Goal: Task Accomplishment & Management: Use online tool/utility

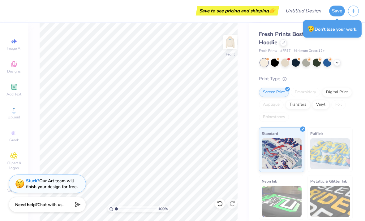
click at [232, 47] on img at bounding box center [230, 42] width 12 height 12
click at [231, 41] on img at bounding box center [230, 42] width 12 height 12
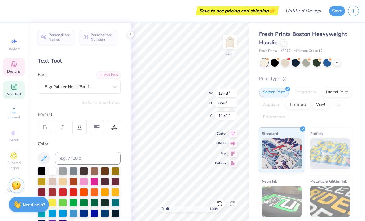
click at [11, 71] on span "Designs" at bounding box center [14, 71] width 14 height 5
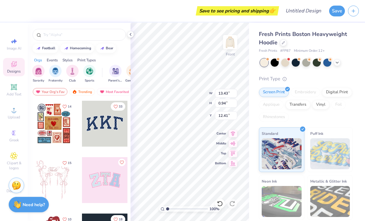
click at [50, 127] on div at bounding box center [54, 124] width 46 height 46
type textarea "x"
type input "14.00"
type input "16.98"
type input "6.26"
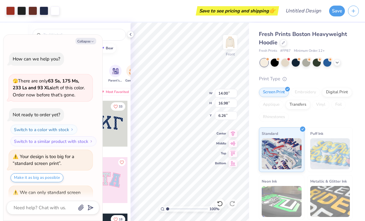
scroll to position [39, 0]
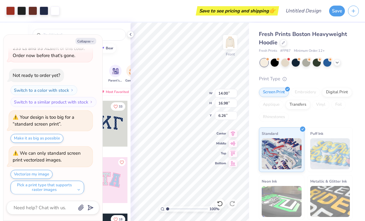
click at [84, 38] on button "Collapse" at bounding box center [86, 41] width 21 height 7
type textarea "x"
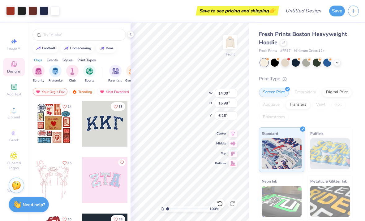
click at [127, 34] on div at bounding box center [130, 34] width 7 height 7
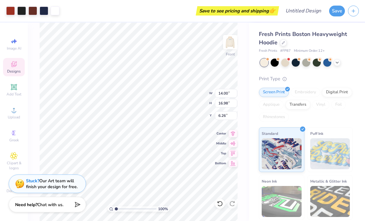
type input "5.81"
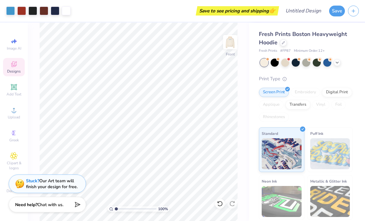
click at [232, 47] on img at bounding box center [230, 42] width 12 height 12
click at [231, 48] on img at bounding box center [230, 42] width 12 height 12
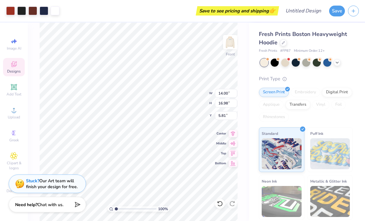
type input "5.35"
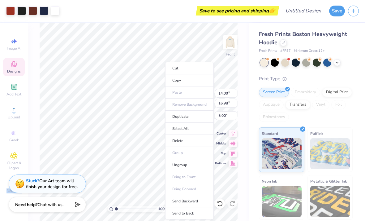
type input "5.35"
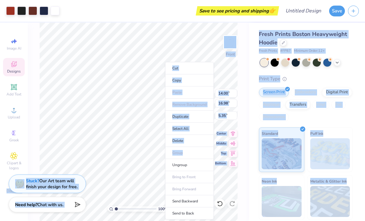
click at [185, 13] on div "Save to see pricing and shipping 👉" at bounding box center [170, 11] width 215 height 22
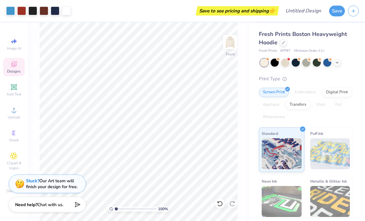
click at [233, 45] on img at bounding box center [230, 42] width 12 height 12
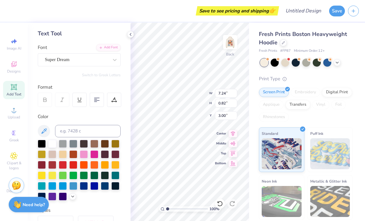
scroll to position [28, 0]
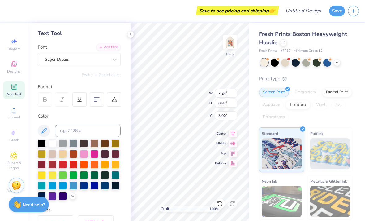
click at [50, 158] on div at bounding box center [52, 154] width 8 height 8
click at [53, 167] on div at bounding box center [52, 164] width 8 height 8
click at [44, 166] on div at bounding box center [42, 164] width 8 height 8
click at [127, 26] on div "Personalized Names Personalized Numbers Text Tool Add Font Font Super Dream Swi…" at bounding box center [79, 122] width 103 height 198
click at [130, 34] on icon at bounding box center [130, 34] width 5 height 5
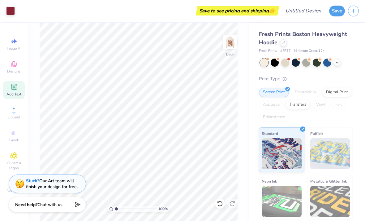
click at [228, 45] on img at bounding box center [230, 42] width 12 height 12
click at [231, 44] on img at bounding box center [230, 42] width 12 height 12
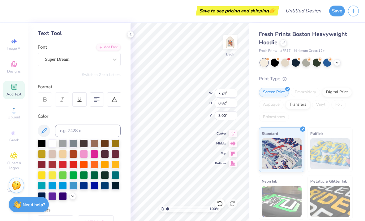
click at [66, 168] on div at bounding box center [63, 164] width 8 height 8
click at [129, 36] on icon at bounding box center [130, 34] width 5 height 5
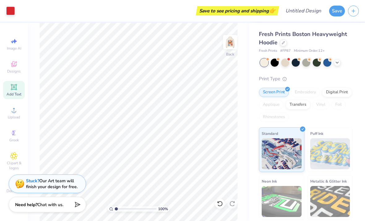
click at [278, 62] on div at bounding box center [275, 63] width 8 height 8
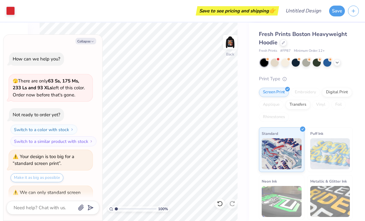
scroll to position [119, 0]
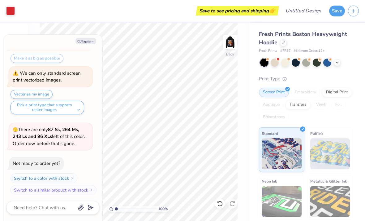
click at [286, 64] on div at bounding box center [286, 63] width 8 height 8
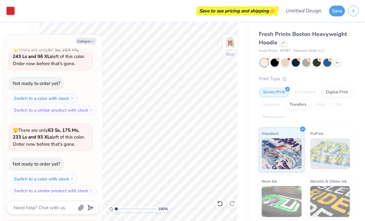
click at [306, 65] on div at bounding box center [307, 63] width 8 height 8
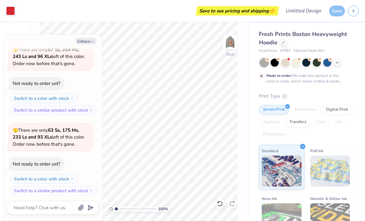
scroll to position [250, 0]
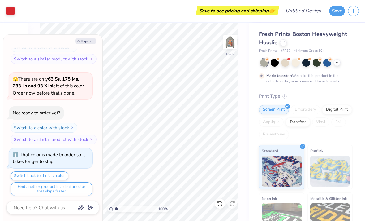
click at [325, 60] on div at bounding box center [328, 63] width 8 height 8
click at [285, 62] on div at bounding box center [286, 63] width 8 height 8
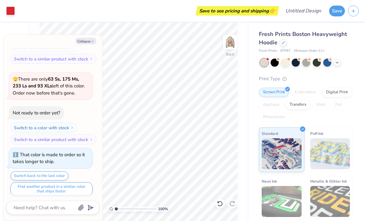
scroll to position [367, 0]
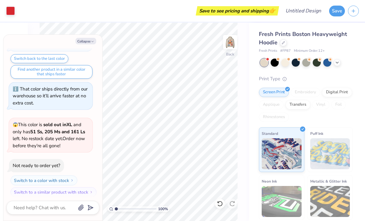
click at [95, 43] on button "Collapse" at bounding box center [86, 41] width 21 height 7
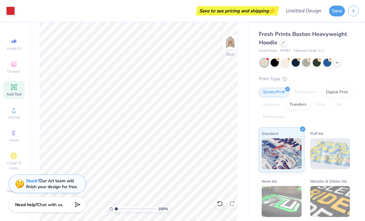
click at [229, 46] on img at bounding box center [230, 42] width 12 height 12
click at [231, 45] on img at bounding box center [230, 42] width 12 height 12
click at [287, 63] on div at bounding box center [286, 63] width 8 height 8
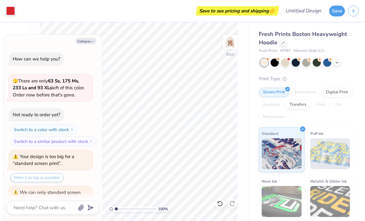
scroll to position [447, 0]
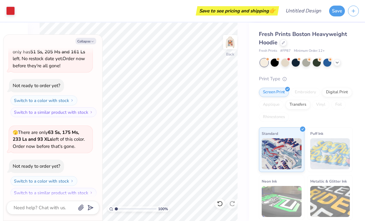
click at [88, 41] on button "Collapse" at bounding box center [86, 41] width 21 height 7
type textarea "x"
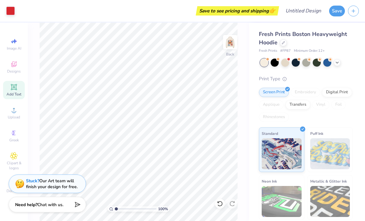
click at [232, 42] on img at bounding box center [230, 42] width 12 height 12
click at [233, 44] on img at bounding box center [230, 42] width 12 height 12
click at [232, 44] on img at bounding box center [230, 42] width 12 height 12
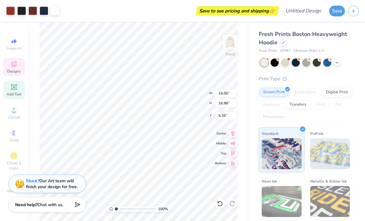
scroll to position [0, 0]
click at [15, 72] on span "Designs" at bounding box center [14, 71] width 14 height 5
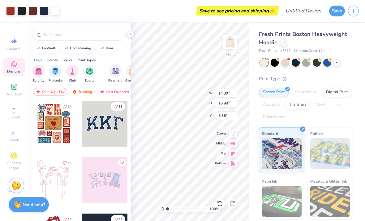
click at [62, 138] on div at bounding box center [54, 124] width 46 height 46
type input "6.26"
click at [219, 203] on icon at bounding box center [218, 201] width 1 height 1
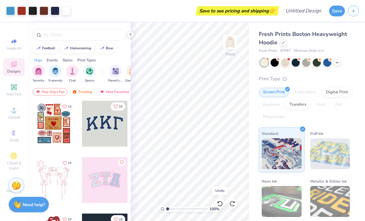
click at [221, 201] on icon at bounding box center [219, 204] width 5 height 6
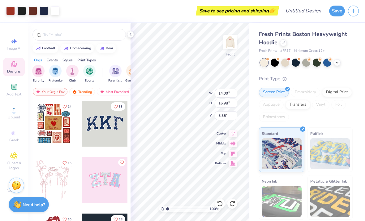
click at [220, 203] on icon at bounding box center [220, 203] width 6 height 6
click at [221, 203] on icon at bounding box center [220, 203] width 6 height 6
click at [220, 202] on icon at bounding box center [220, 203] width 6 height 6
click at [222, 202] on icon at bounding box center [219, 204] width 5 height 6
click at [222, 203] on icon at bounding box center [220, 203] width 6 height 6
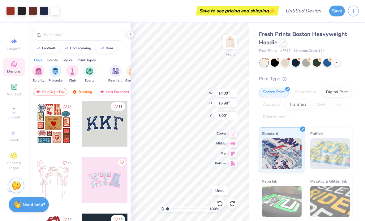
type input "5.81"
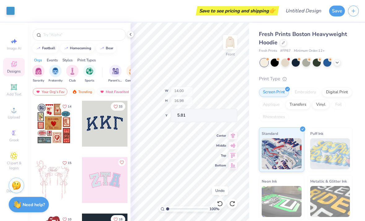
click at [222, 203] on icon at bounding box center [219, 204] width 5 height 6
click at [219, 204] on icon at bounding box center [220, 203] width 6 height 6
click at [221, 205] on icon at bounding box center [220, 203] width 6 height 6
click at [223, 203] on icon at bounding box center [219, 204] width 5 height 6
click at [222, 204] on icon at bounding box center [219, 204] width 5 height 6
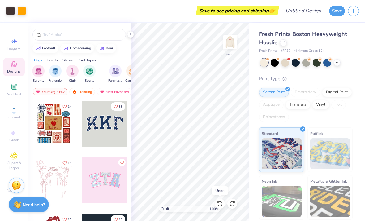
click at [223, 204] on icon at bounding box center [220, 203] width 6 height 6
click at [221, 205] on icon at bounding box center [220, 203] width 6 height 6
click at [220, 203] on icon at bounding box center [220, 203] width 6 height 6
click at [222, 202] on icon at bounding box center [220, 203] width 6 height 6
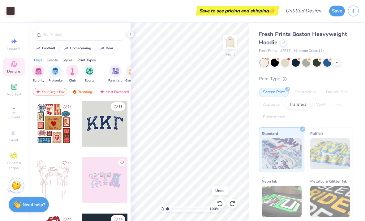
click at [221, 202] on icon at bounding box center [220, 203] width 6 height 6
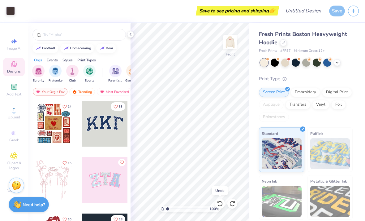
click at [223, 203] on icon at bounding box center [219, 204] width 5 height 6
click at [223, 203] on icon at bounding box center [220, 203] width 6 height 6
click at [223, 202] on icon at bounding box center [220, 203] width 6 height 6
click at [223, 203] on icon at bounding box center [220, 203] width 6 height 6
click at [223, 202] on icon at bounding box center [220, 203] width 6 height 6
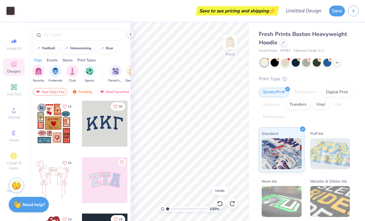
click at [223, 202] on icon at bounding box center [220, 203] width 6 height 6
click at [224, 203] on div at bounding box center [220, 204] width 10 height 10
click at [225, 203] on div at bounding box center [220, 204] width 10 height 10
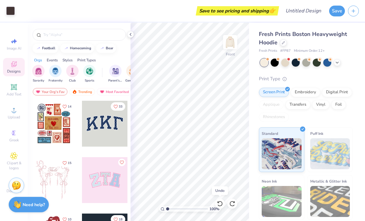
click at [224, 203] on div at bounding box center [220, 204] width 10 height 10
click at [219, 203] on icon at bounding box center [220, 203] width 6 height 6
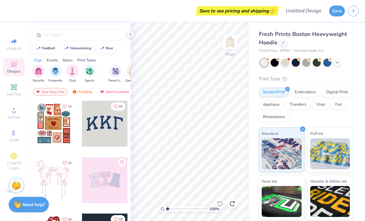
click at [60, 122] on div at bounding box center [54, 124] width 46 height 46
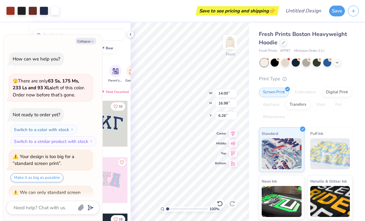
scroll to position [498, 0]
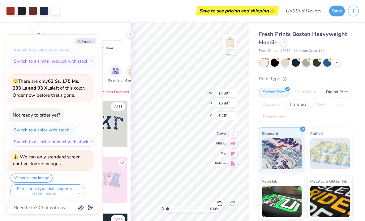
click at [132, 36] on icon at bounding box center [130, 34] width 5 height 5
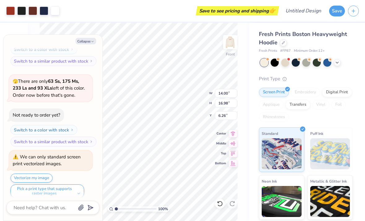
click at [88, 42] on button "Collapse" at bounding box center [86, 41] width 21 height 7
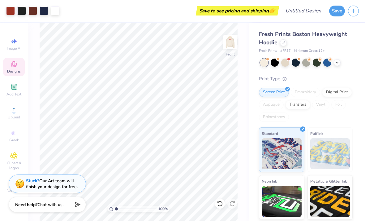
click at [231, 48] on img at bounding box center [230, 42] width 12 height 12
click at [229, 48] on img at bounding box center [230, 42] width 12 height 12
click at [334, 13] on button "Save" at bounding box center [338, 11] width 16 height 11
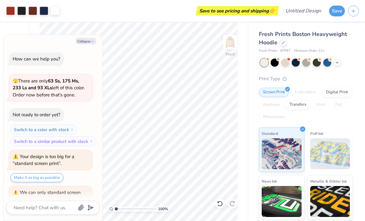
scroll to position [566, 0]
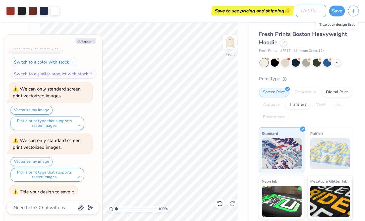
click at [307, 11] on input "Design Title" at bounding box center [311, 11] width 30 height 12
type textarea "x"
type input "M"
type textarea "x"
type input "Ma"
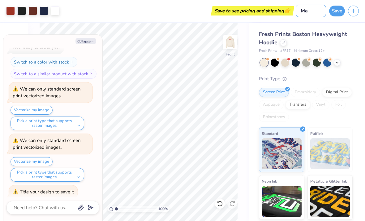
type textarea "x"
type input "Mat"
type textarea "x"
type input "Matc"
type textarea "x"
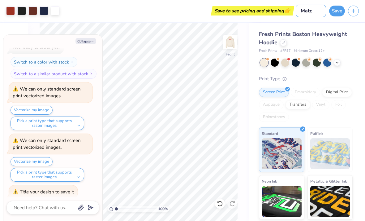
type input "Match"
type textarea "x"
type input "Matchb"
type textarea "x"
type input "Matchbo"
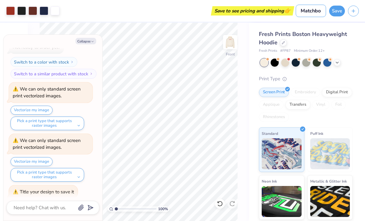
type textarea "x"
type input "Matchbox"
type textarea "x"
type input "Matchbox"
click at [336, 11] on button "Save" at bounding box center [338, 11] width 16 height 11
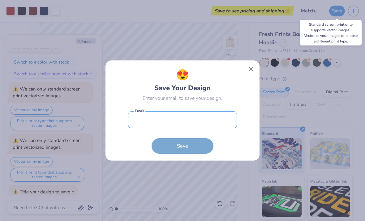
click at [218, 116] on input "email" at bounding box center [182, 119] width 109 height 17
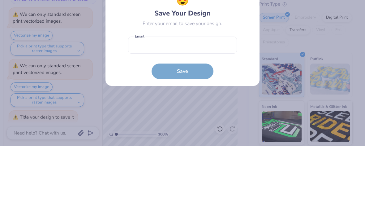
click at [257, 60] on div "😍 Save Your Design Enter your email to save your design. Email is a required fi…" at bounding box center [183, 110] width 154 height 100
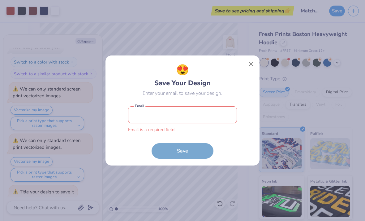
click at [252, 64] on button "Close" at bounding box center [252, 64] width 12 height 12
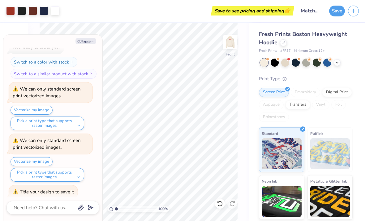
click at [88, 43] on button "Collapse" at bounding box center [86, 41] width 21 height 7
type textarea "x"
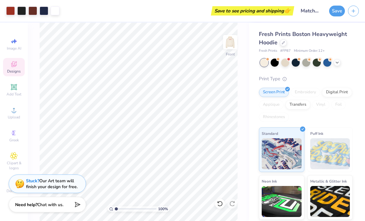
click at [235, 48] on img at bounding box center [230, 42] width 12 height 12
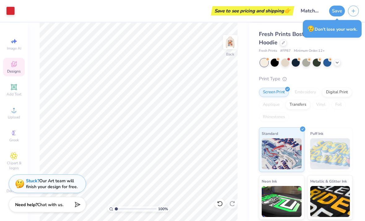
click at [228, 45] on img at bounding box center [230, 42] width 12 height 12
